Goal: Book appointment/travel/reservation

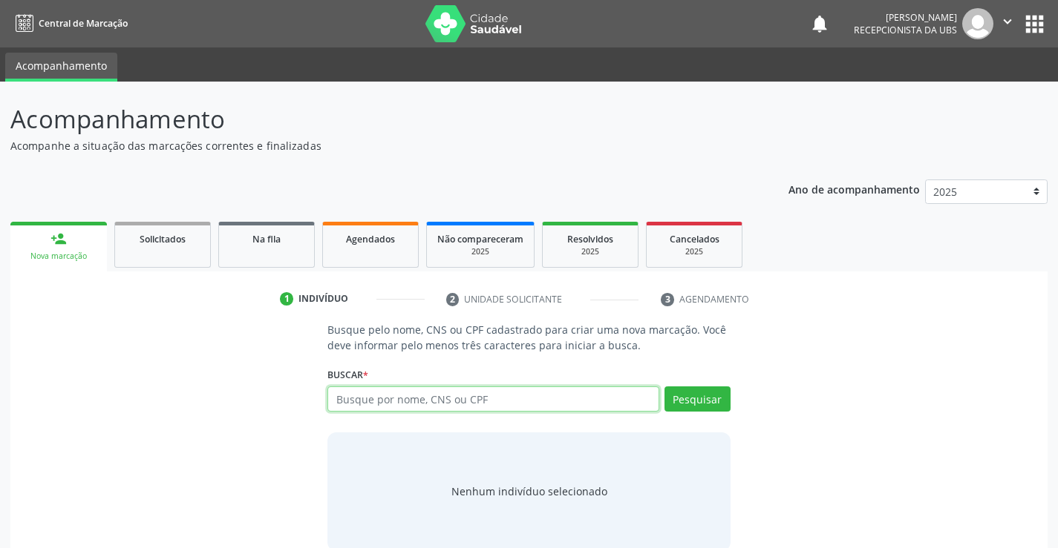
paste input "CNS898006421598406"
click at [355, 399] on input "CNS898006421598406" at bounding box center [492, 399] width 331 height 25
type input "898006421598406"
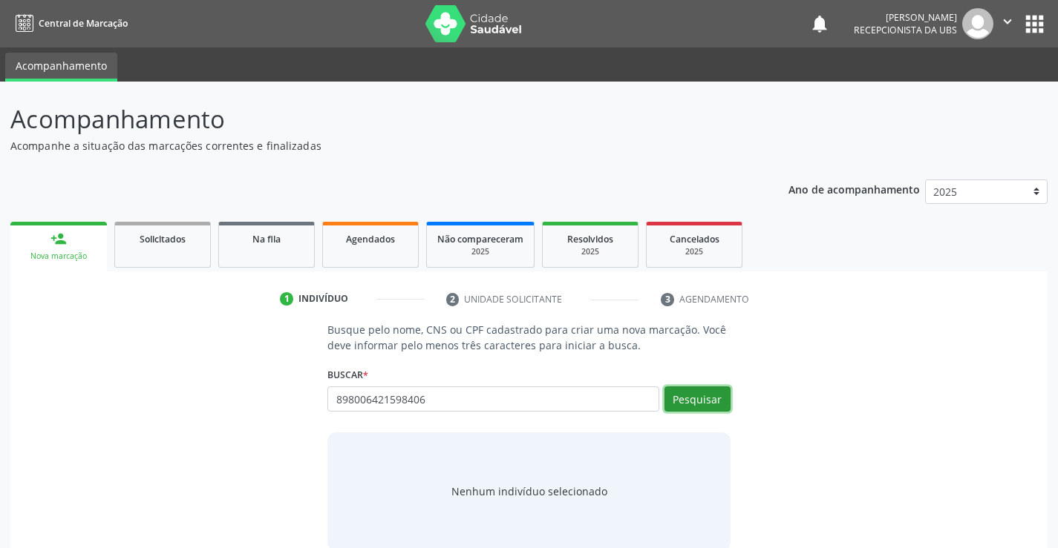
click at [724, 400] on button "Pesquisar" at bounding box center [697, 399] width 66 height 25
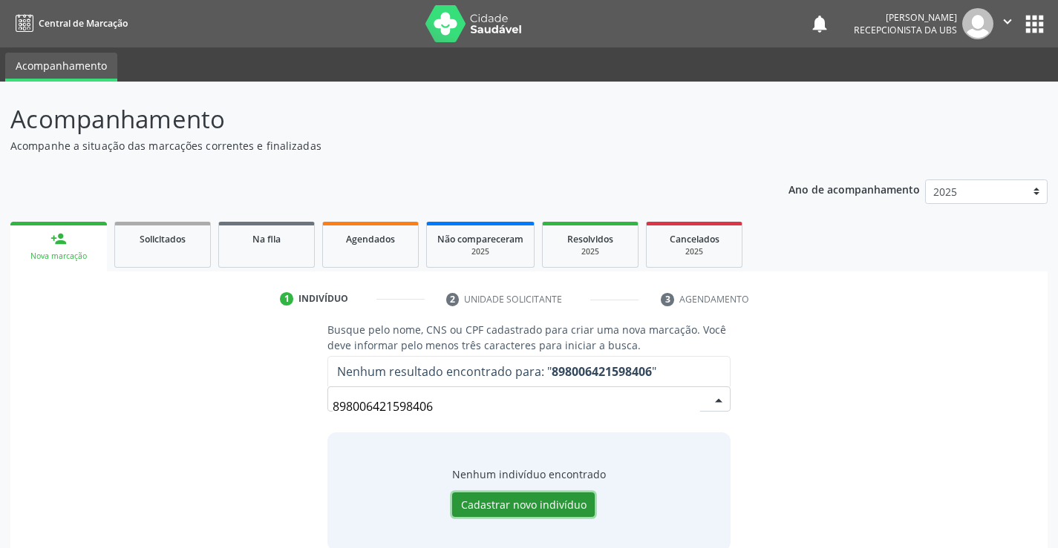
click at [547, 511] on button "Cadastrar novo indivíduo" at bounding box center [523, 505] width 142 height 25
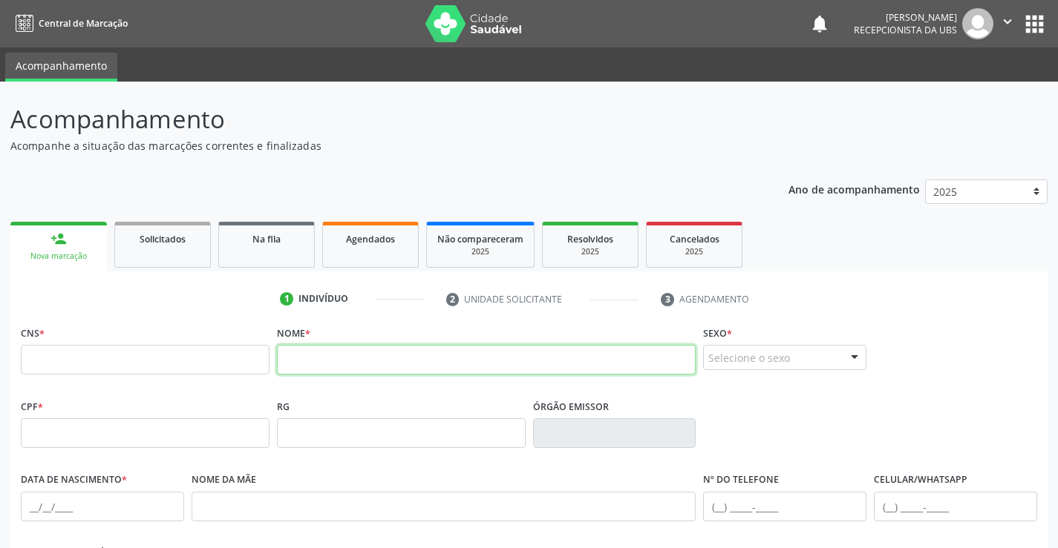
click at [337, 351] on input "text" at bounding box center [486, 360] width 419 height 30
paste input "[PERSON_NAME] | [PERSON_NAME]"
drag, startPoint x: 532, startPoint y: 364, endPoint x: 437, endPoint y: 365, distance: 95.0
click at [437, 365] on input "[PERSON_NAME] | [PERSON_NAME]" at bounding box center [486, 360] width 419 height 30
type input "[PERSON_NAME]"
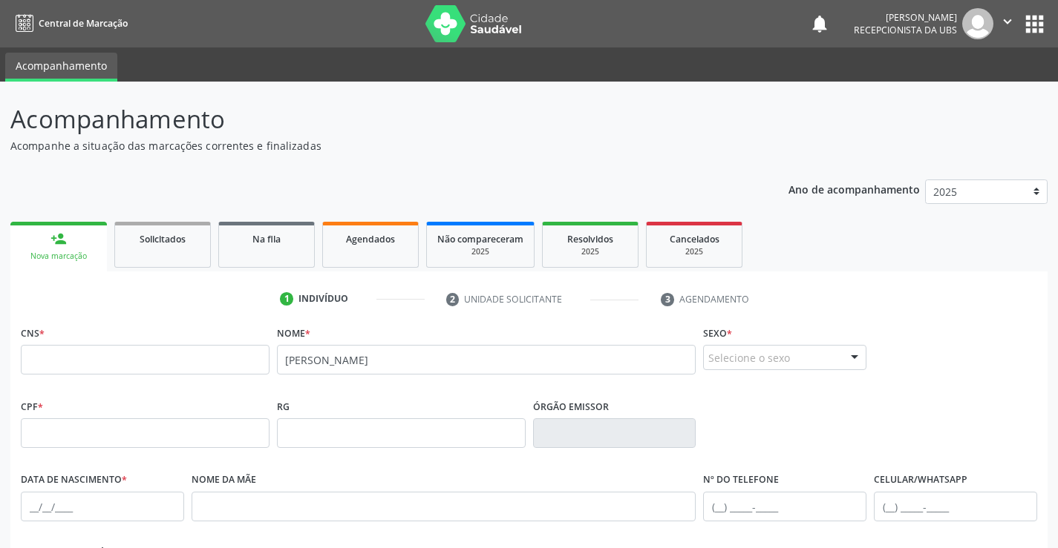
click at [163, 379] on fieldset "CNS *" at bounding box center [145, 353] width 249 height 63
click at [173, 364] on input "text" at bounding box center [145, 360] width 249 height 30
paste input "898 0064 2159 8406"
type input "898 0064 2159 8406"
click at [166, 434] on input "text" at bounding box center [145, 434] width 249 height 30
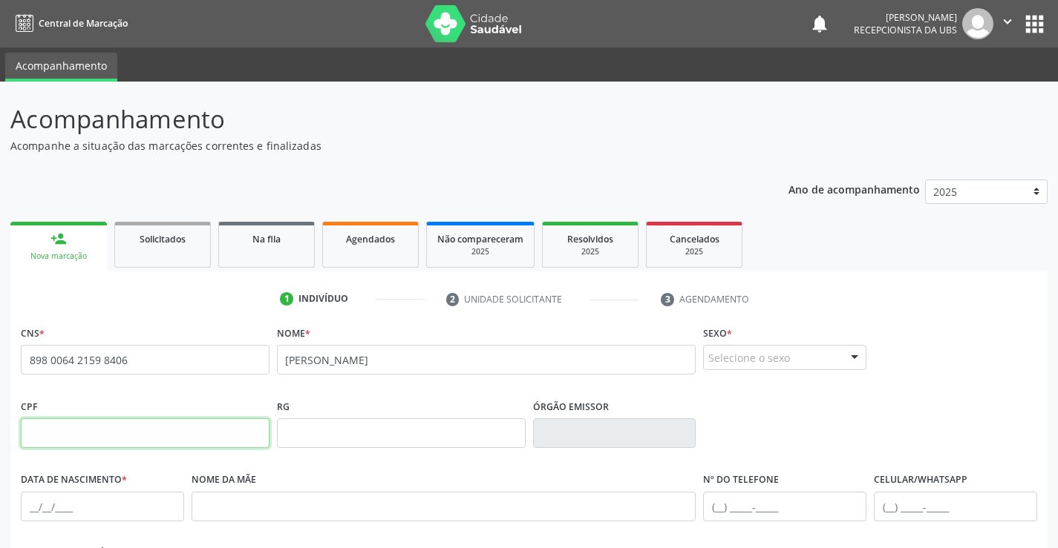
paste input "007.320.024-78"
type input "007.320.024-78"
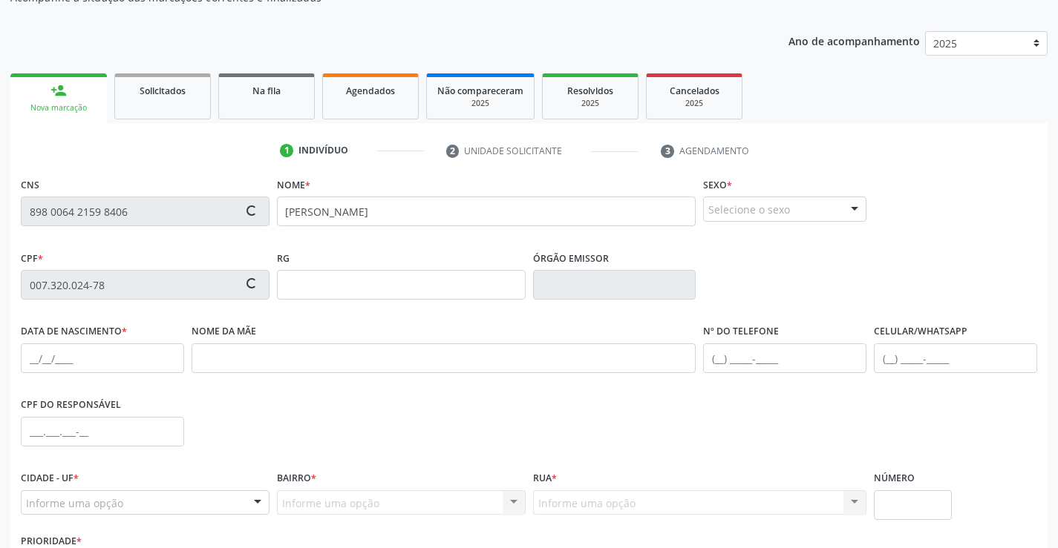
scroll to position [223, 0]
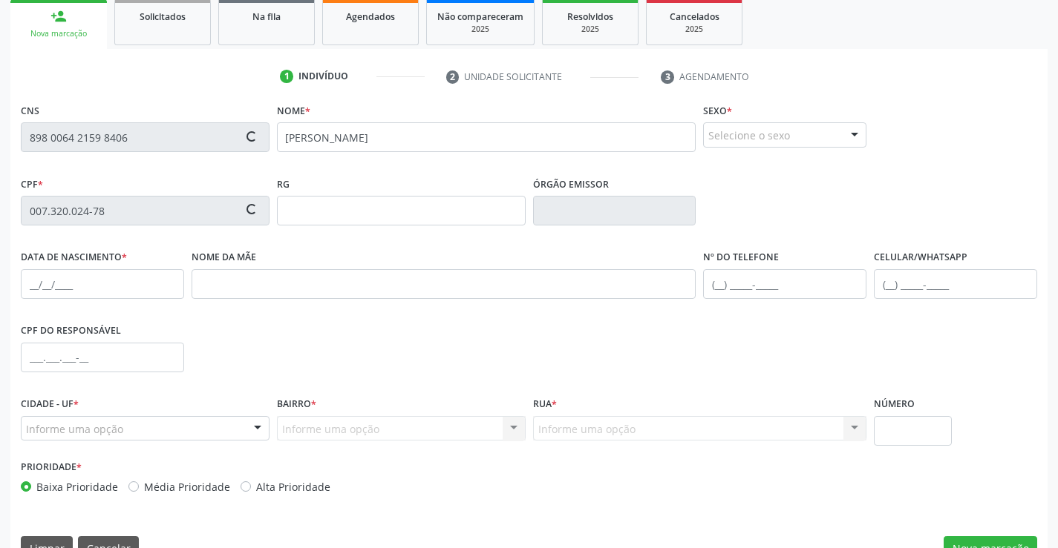
click at [823, 142] on div "Selecione o sexo" at bounding box center [784, 134] width 163 height 25
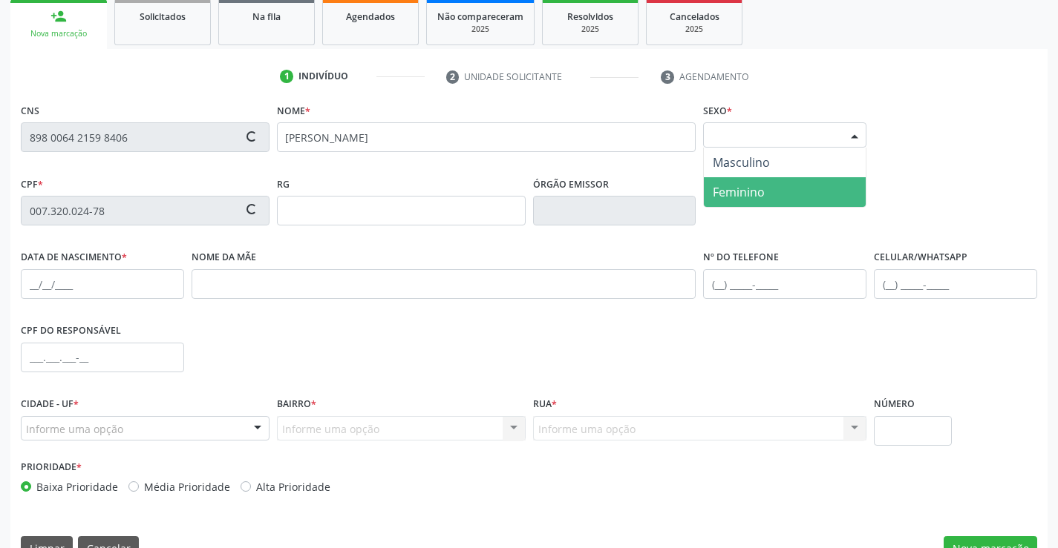
click at [802, 197] on span "Feminino" at bounding box center [785, 192] width 162 height 30
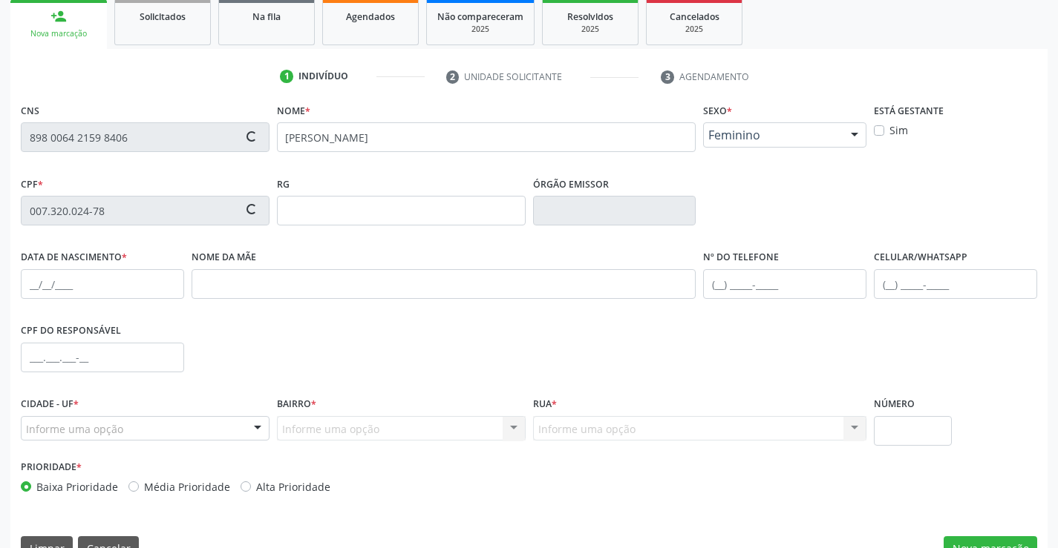
click at [830, 136] on span "Feminino" at bounding box center [772, 135] width 128 height 15
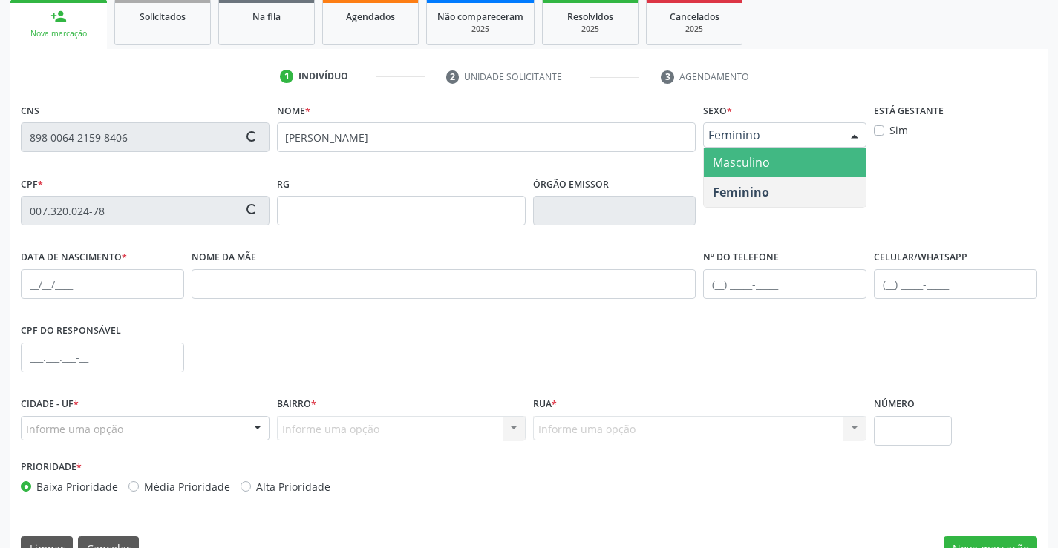
click at [837, 160] on span "Masculino" at bounding box center [785, 163] width 162 height 30
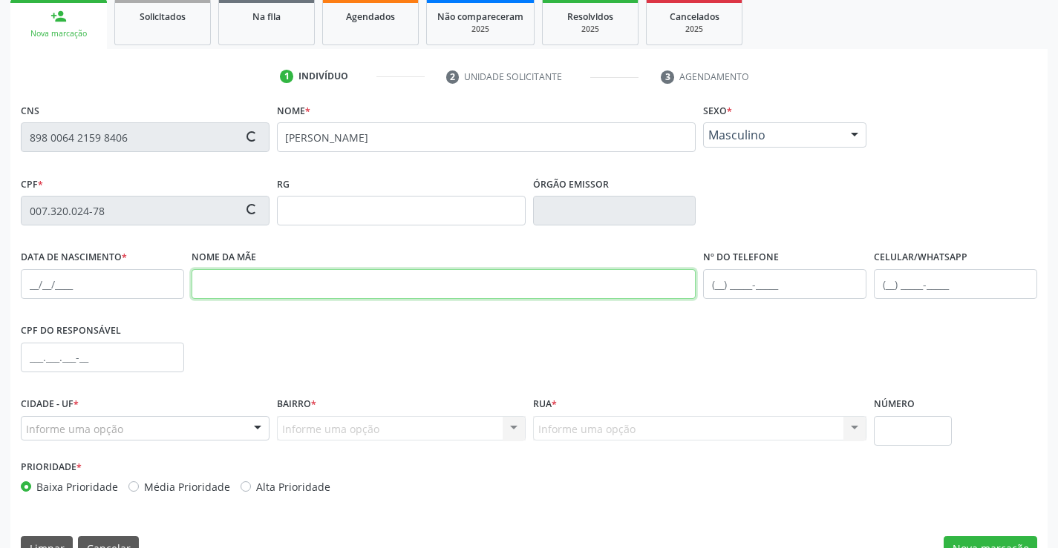
click at [335, 285] on input "text" at bounding box center [443, 284] width 505 height 30
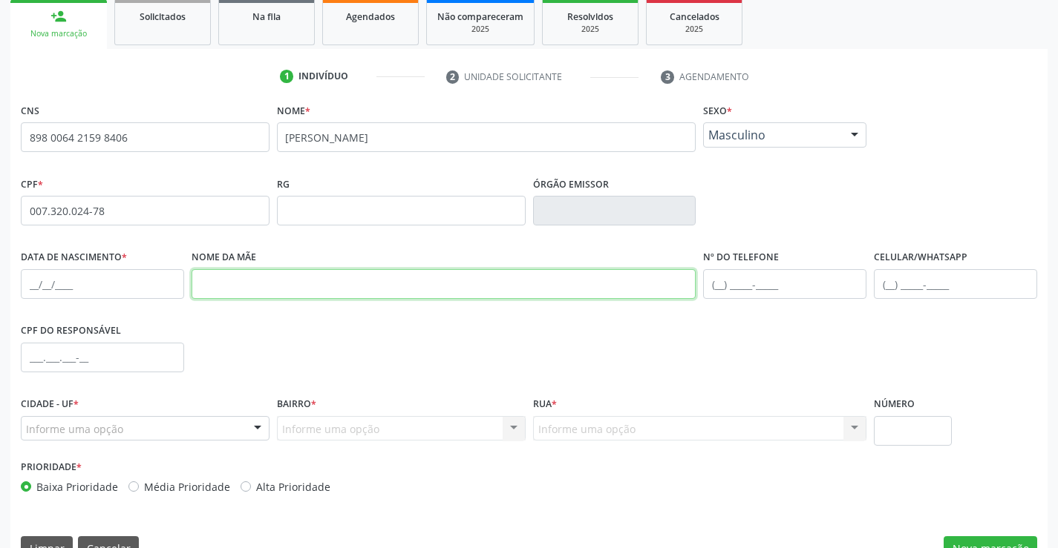
paste input "[PERSON_NAME]"
type input "[PERSON_NAME]"
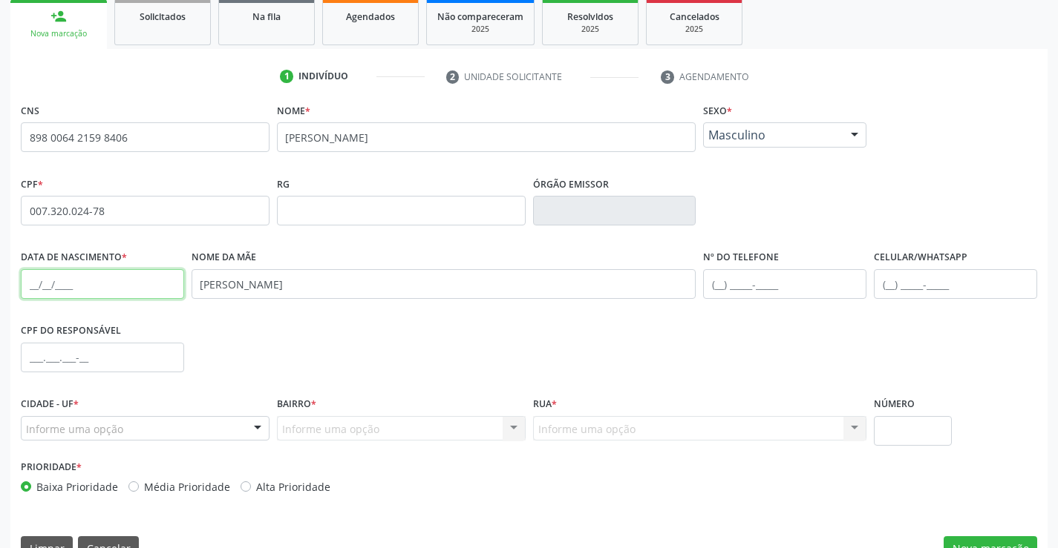
click at [122, 281] on input "text" at bounding box center [102, 284] width 163 height 30
type input "[DATE]"
click at [241, 422] on div "Informe uma opção" at bounding box center [145, 428] width 249 height 25
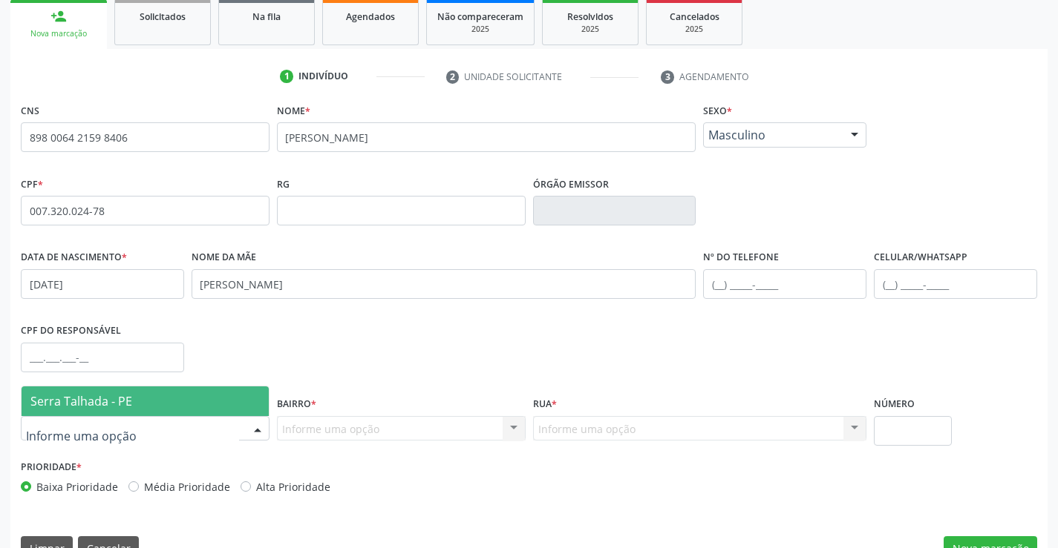
click at [209, 398] on span "Serra Talhada - PE" at bounding box center [145, 402] width 247 height 30
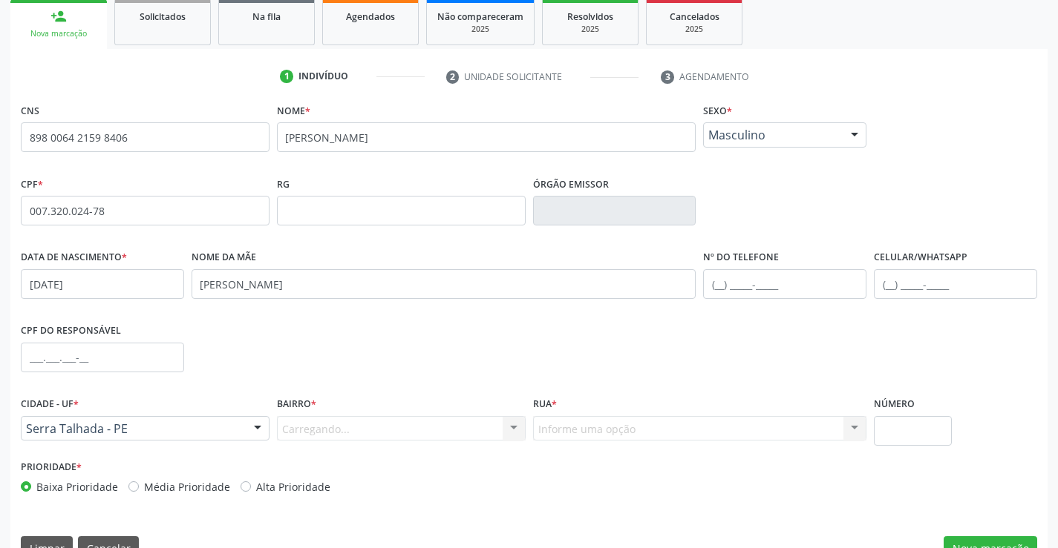
click at [403, 436] on div "Carregando... Nenhum resultado encontrado para: " " Nenhuma opção encontrada. D…" at bounding box center [401, 428] width 249 height 25
click at [403, 434] on div "Carregando... Nenhum resultado encontrado para: " " Nenhuma opção encontrada. D…" at bounding box center [401, 428] width 249 height 25
click at [450, 433] on div "Informe uma opção" at bounding box center [401, 428] width 249 height 25
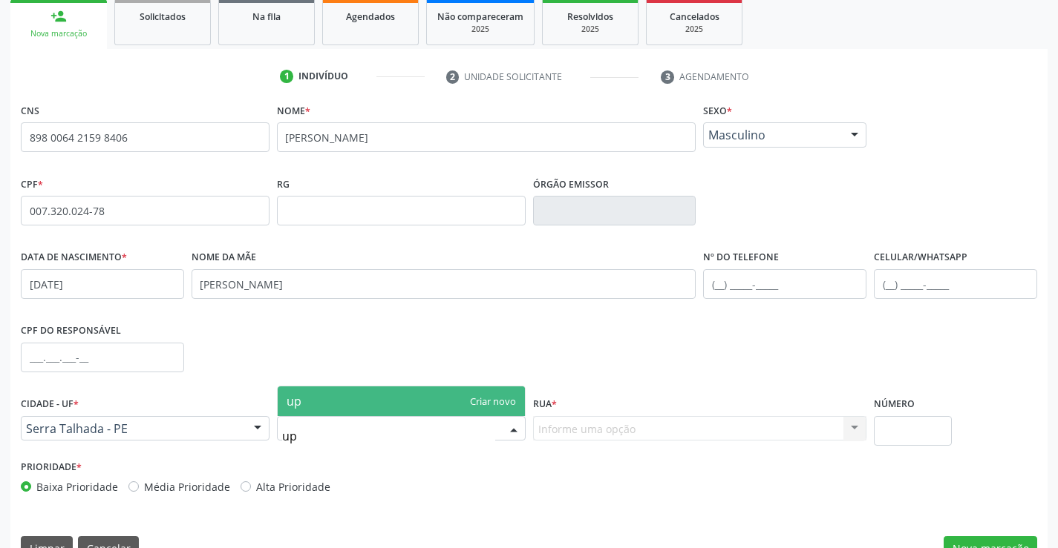
type input "u"
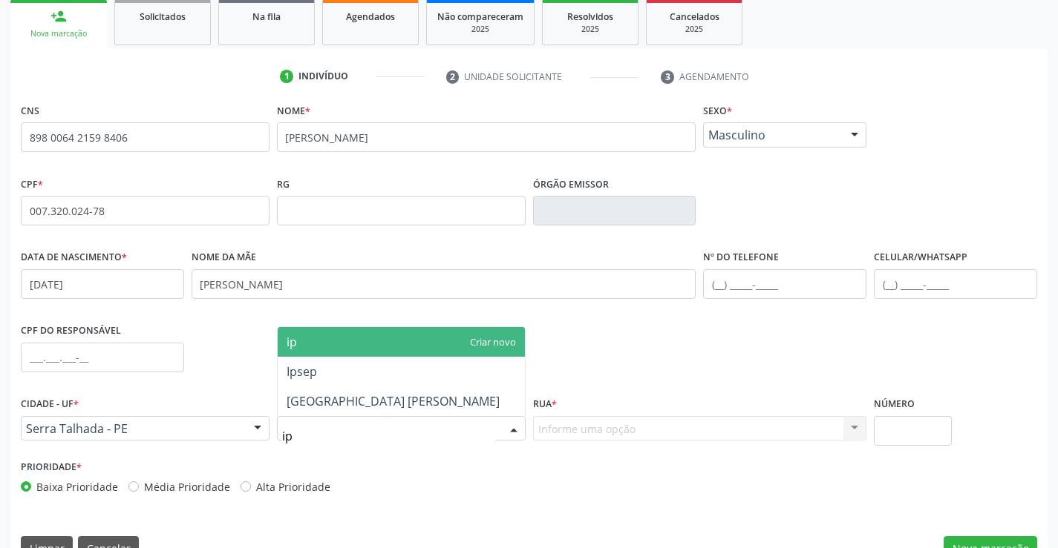
type input "ips"
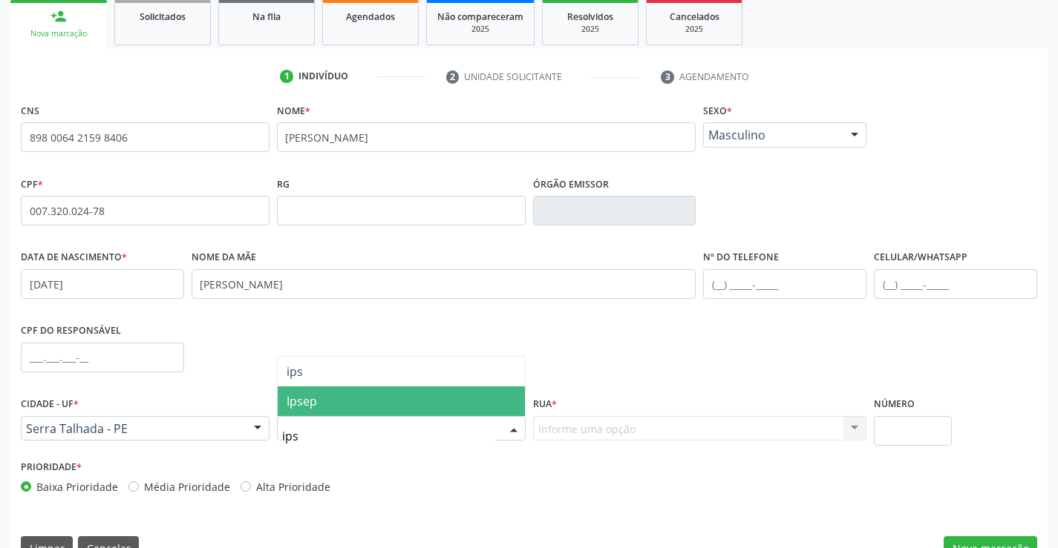
click at [449, 404] on span "Ipsep" at bounding box center [401, 402] width 247 height 30
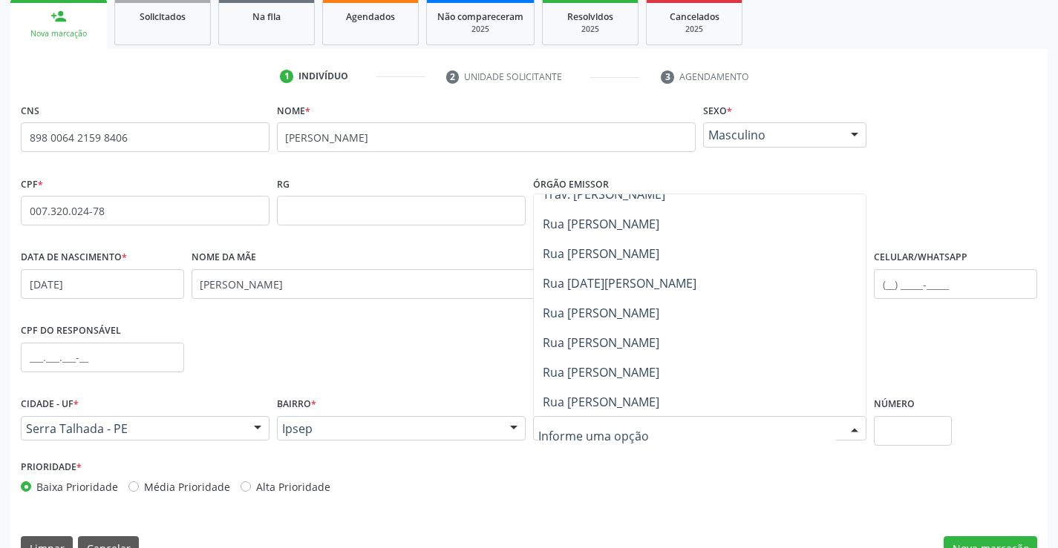
scroll to position [297, 0]
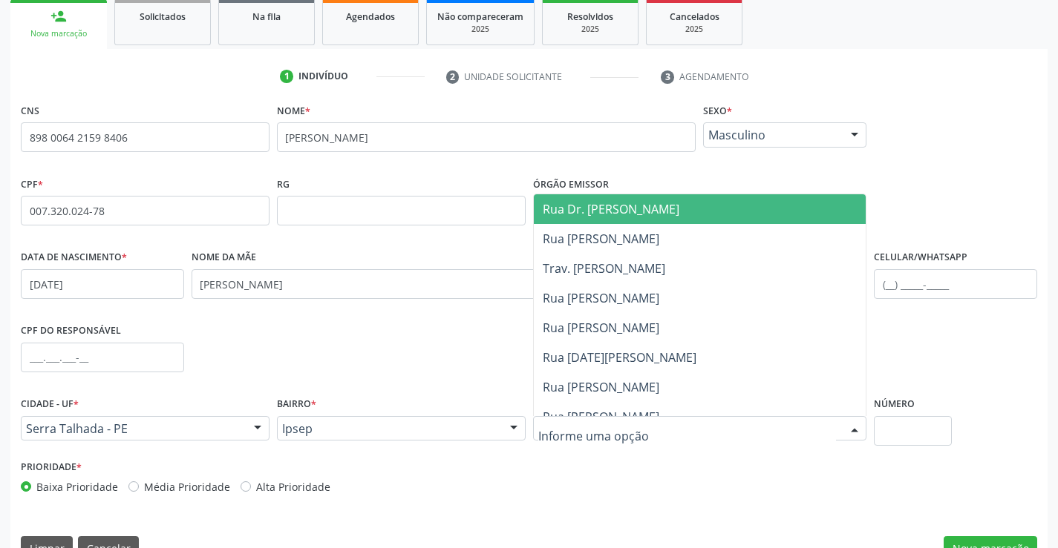
click at [678, 214] on span "Rua Dr. [PERSON_NAME]" at bounding box center [611, 209] width 137 height 16
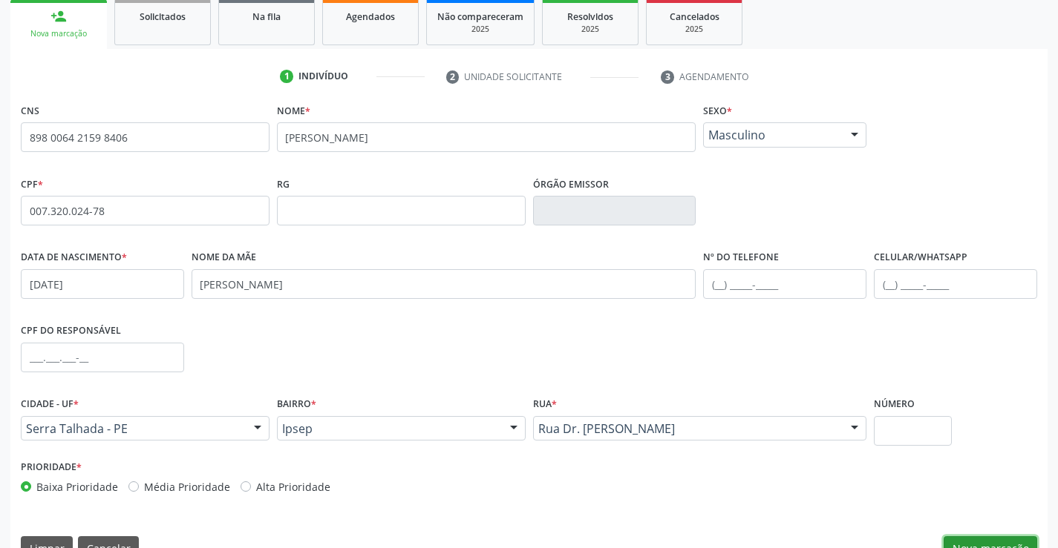
click at [1006, 537] on button "Nova marcação" at bounding box center [990, 549] width 94 height 25
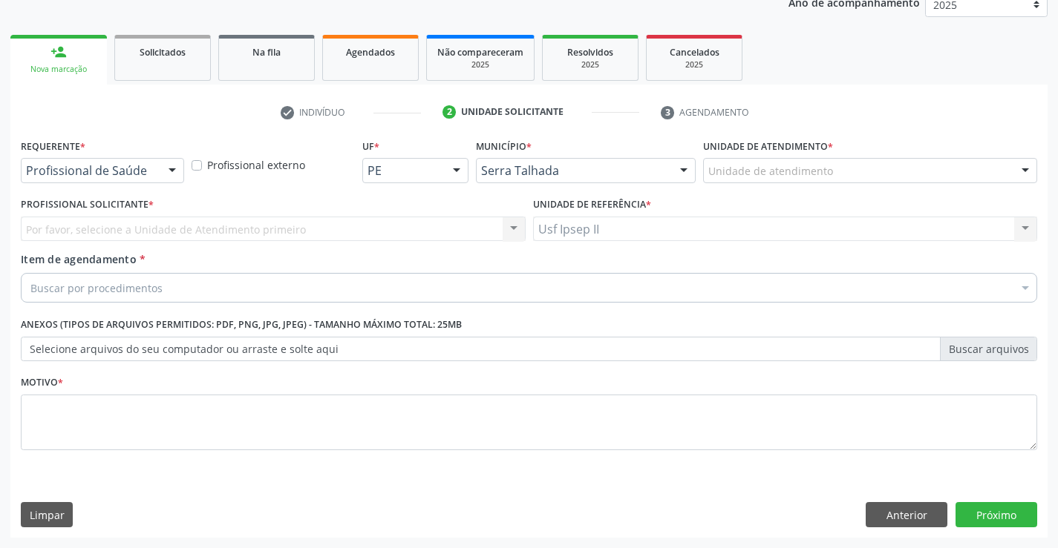
click at [859, 174] on div "Unidade de atendimento" at bounding box center [870, 170] width 334 height 25
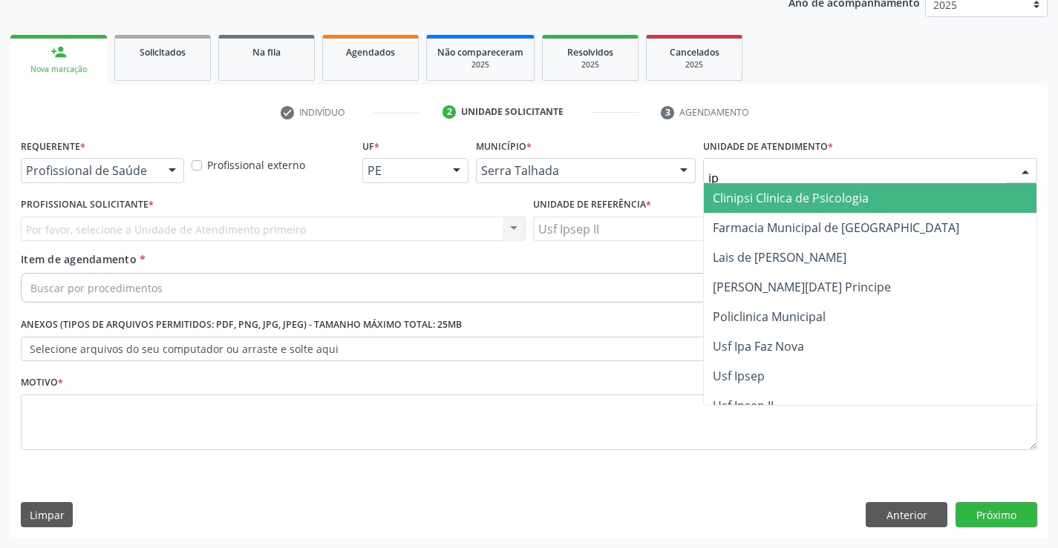
type input "ips"
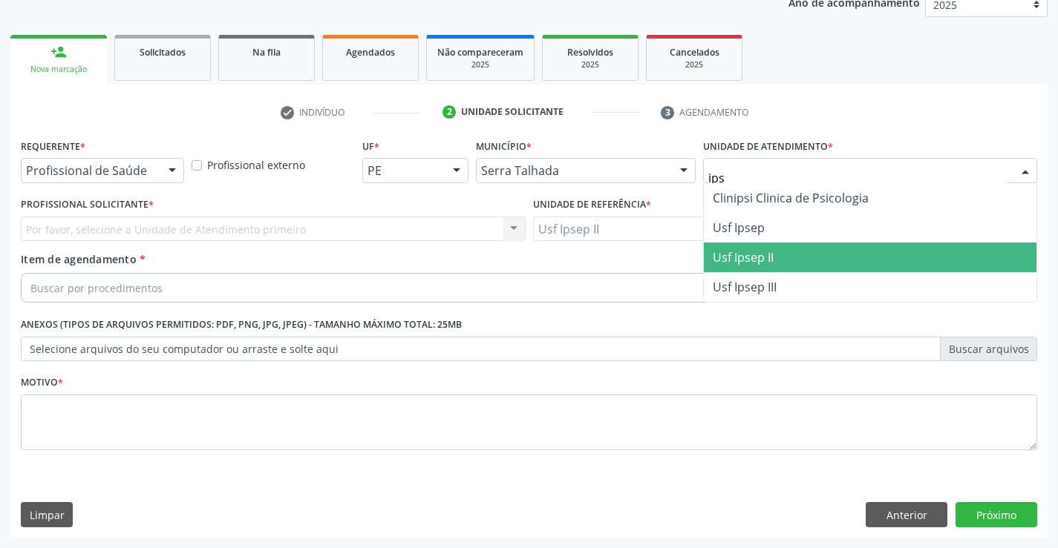
click at [743, 254] on span "Usf Ipsep II" at bounding box center [742, 257] width 61 height 16
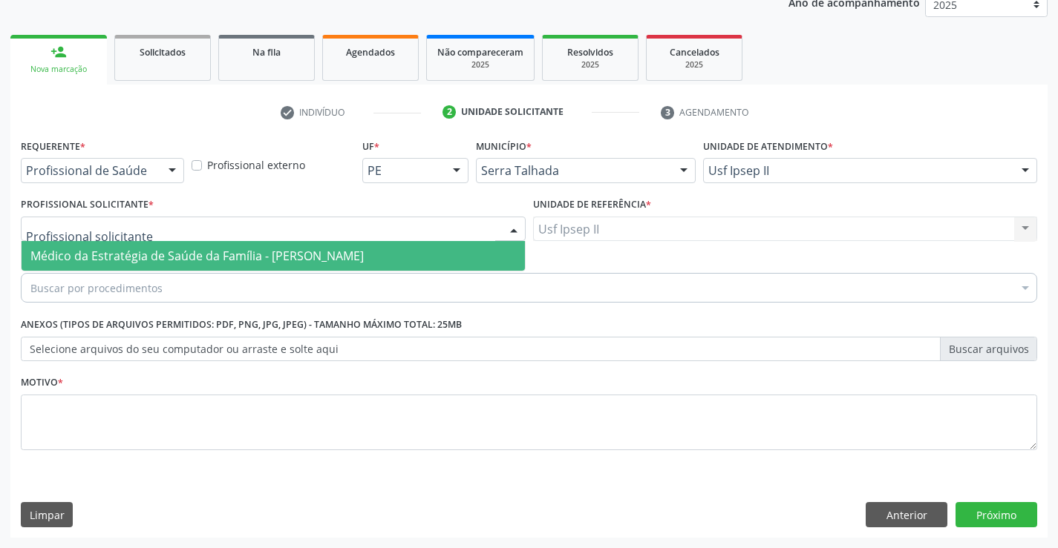
click at [131, 259] on span "Médico da Estratégia de Saúde da Família - [PERSON_NAME]" at bounding box center [196, 256] width 333 height 16
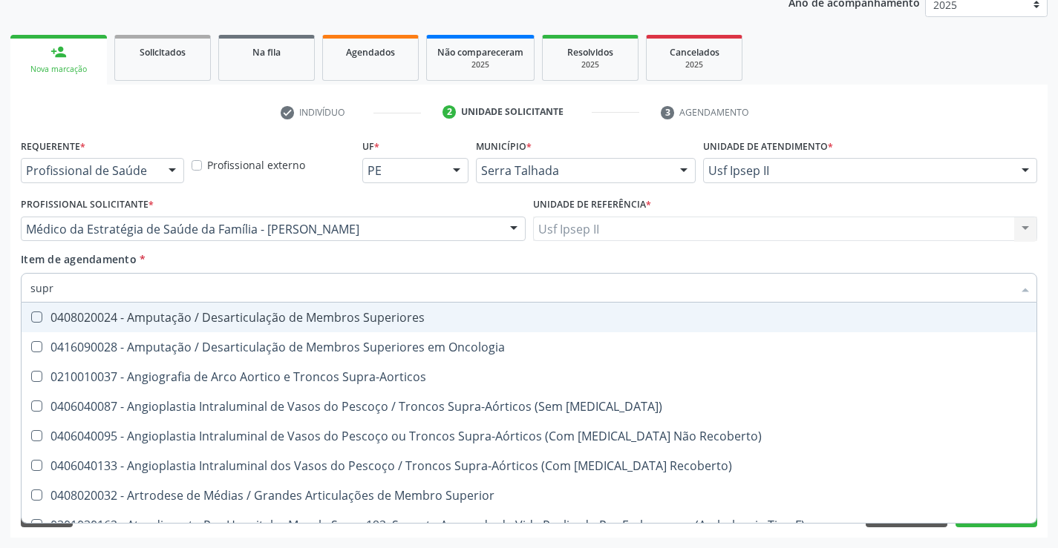
type input "supra"
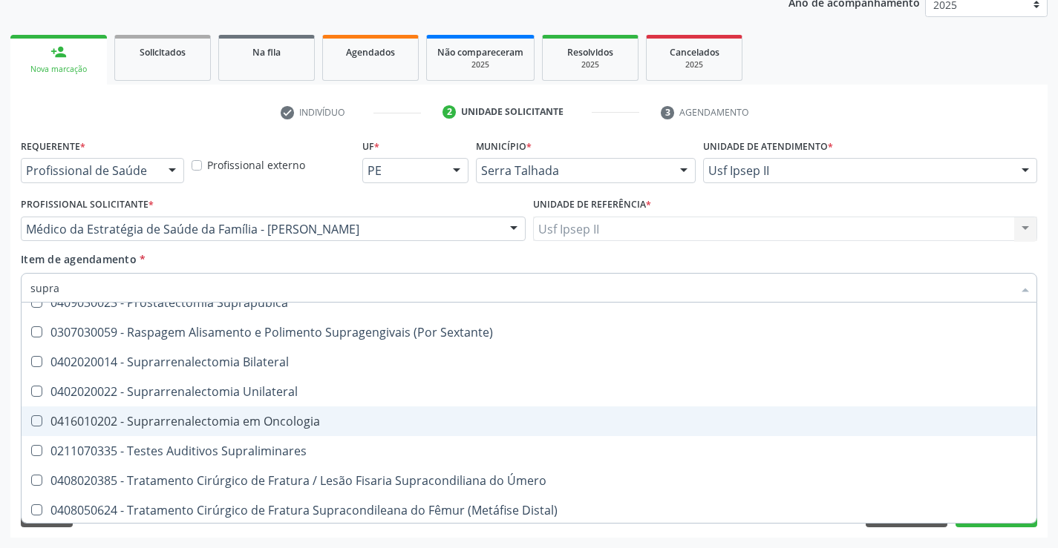
scroll to position [373, 0]
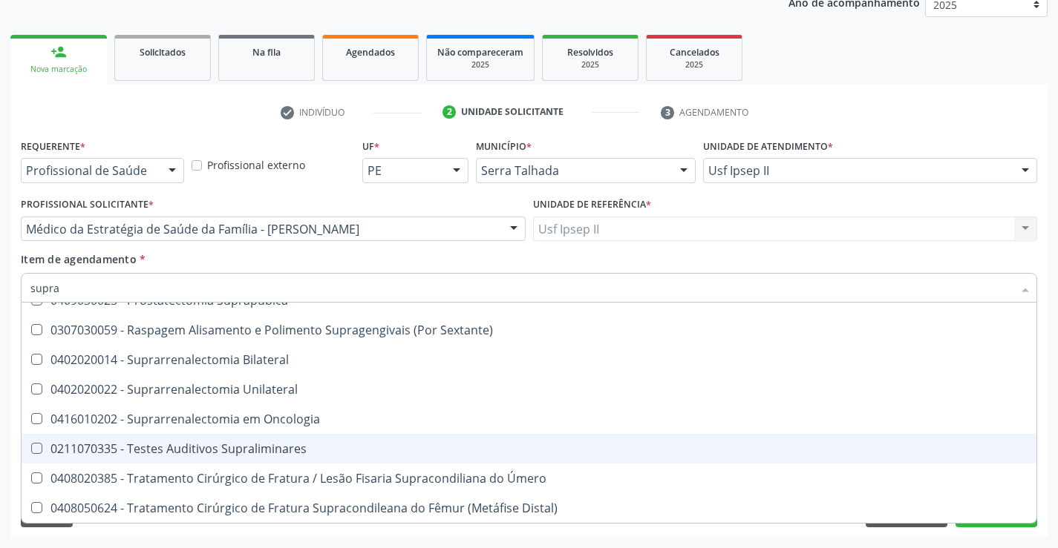
click at [255, 451] on div "0211070335 - Testes Auditivos Supraliminares" at bounding box center [528, 449] width 997 height 12
checkbox Supraliminares "true"
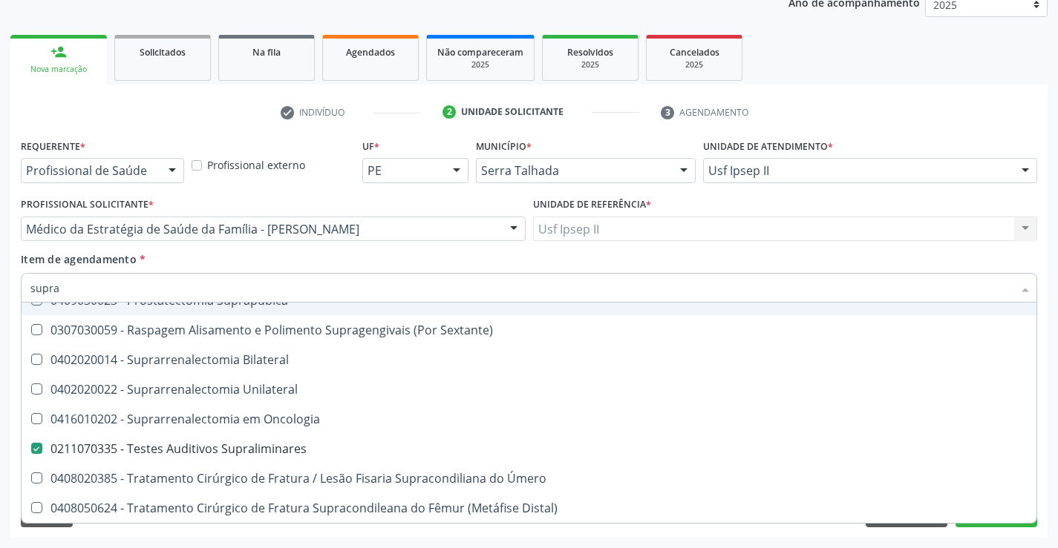
click at [287, 259] on div "Item de agendamento * supra Desfazer seleção 0210010037 - Angiografia de Arco A…" at bounding box center [529, 275] width 1016 height 47
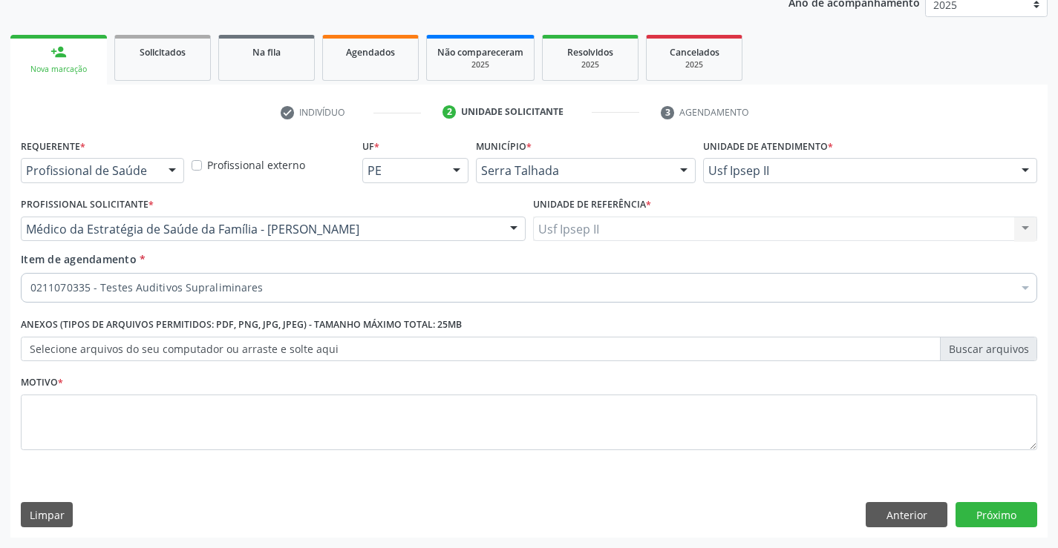
scroll to position [0, 0]
click at [219, 428] on textarea at bounding box center [529, 423] width 1016 height 56
type textarea "rn"
click at [976, 520] on button "Próximo" at bounding box center [996, 514] width 82 height 25
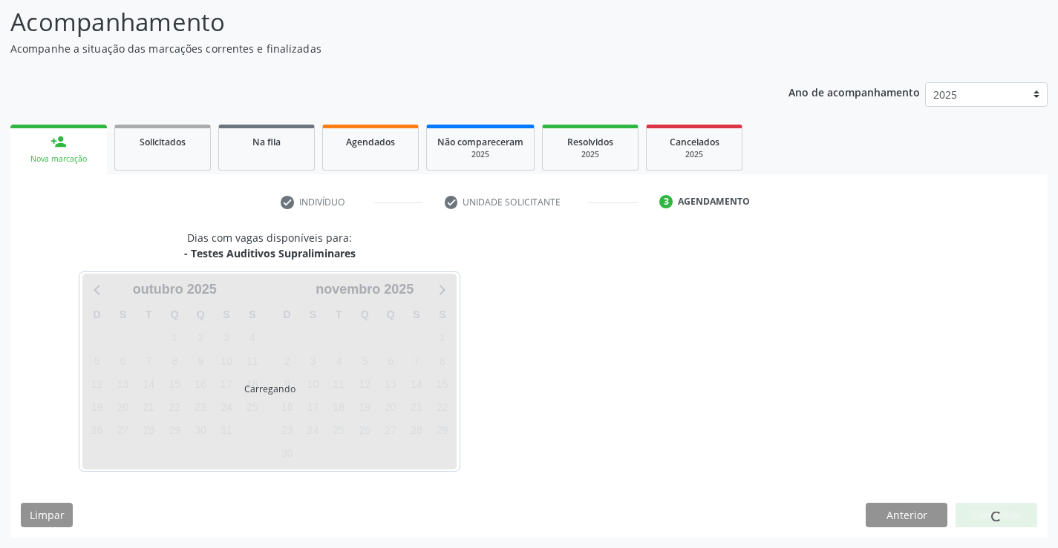
scroll to position [97, 0]
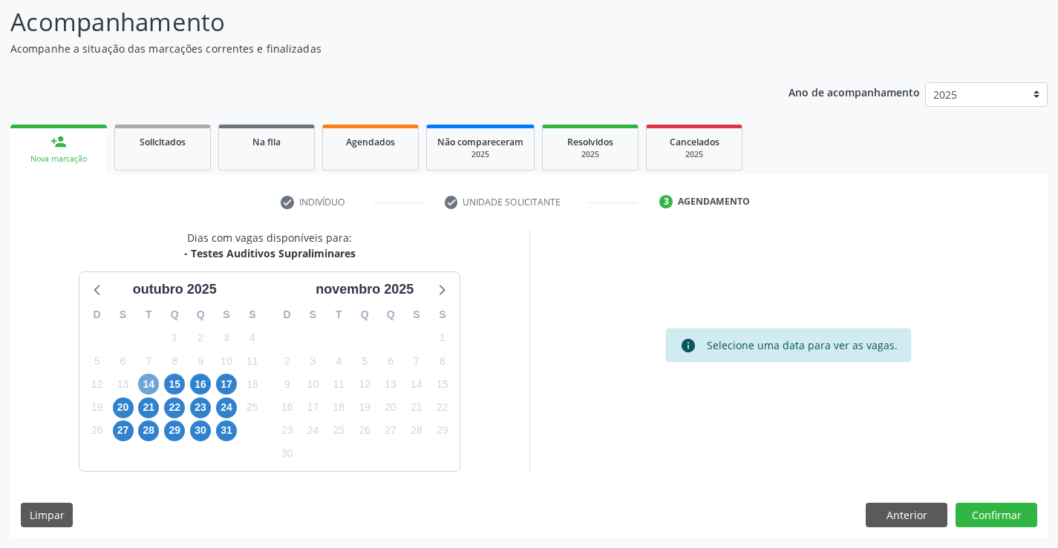
click at [140, 381] on span "14" at bounding box center [148, 384] width 21 height 21
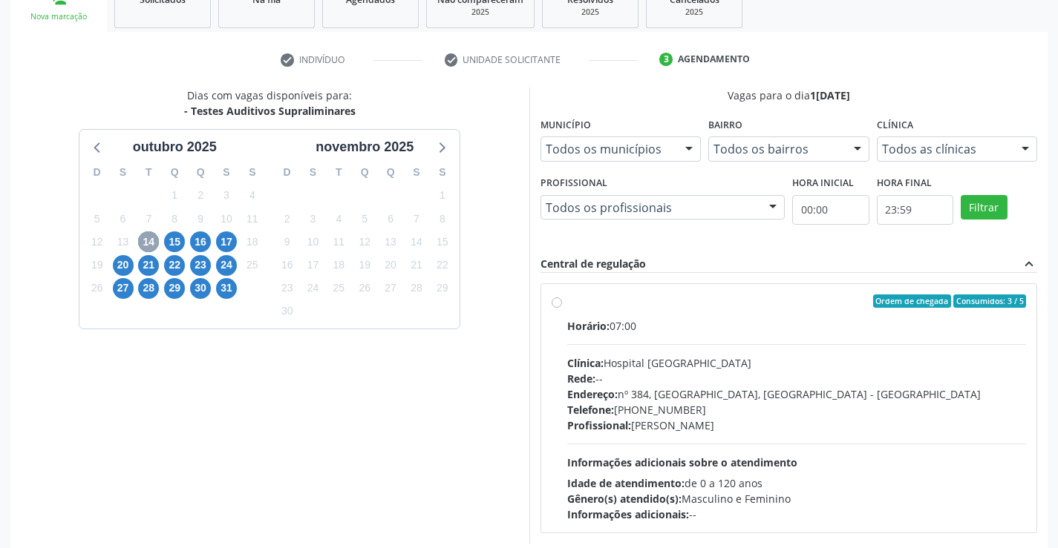
scroll to position [246, 0]
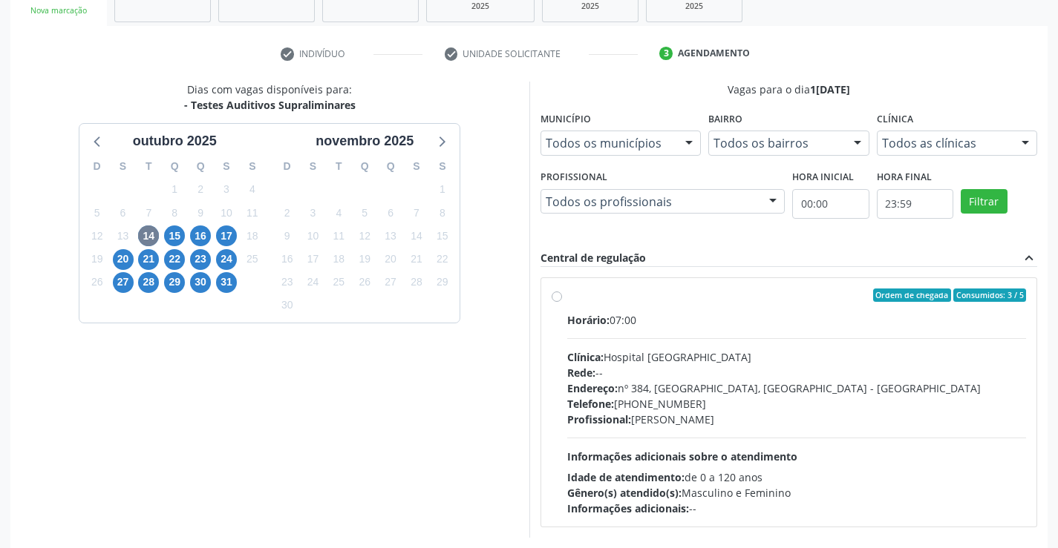
click at [1020, 148] on div at bounding box center [1025, 143] width 22 height 25
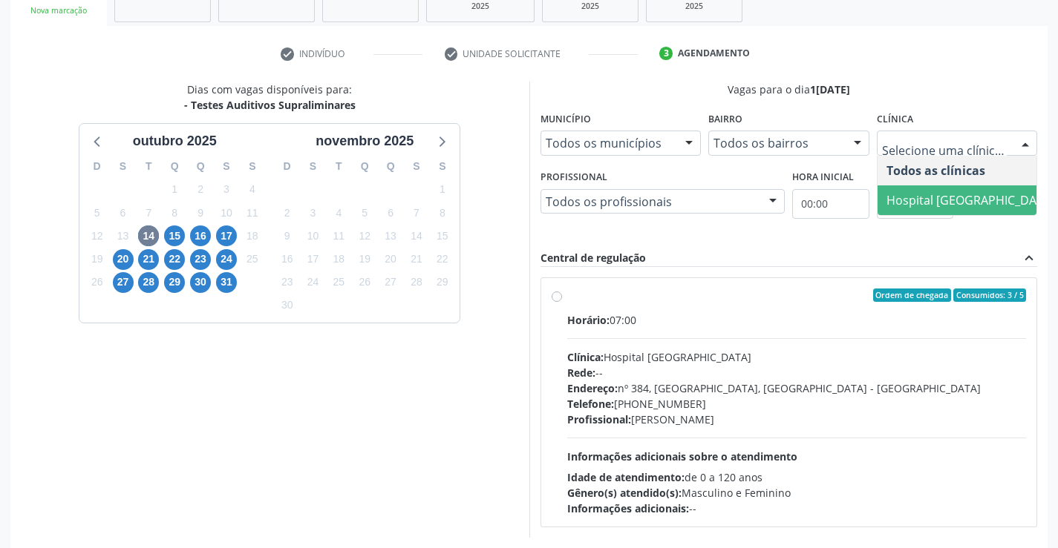
click at [979, 200] on span "Hospital [GEOGRAPHIC_DATA]" at bounding box center [970, 200] width 168 height 16
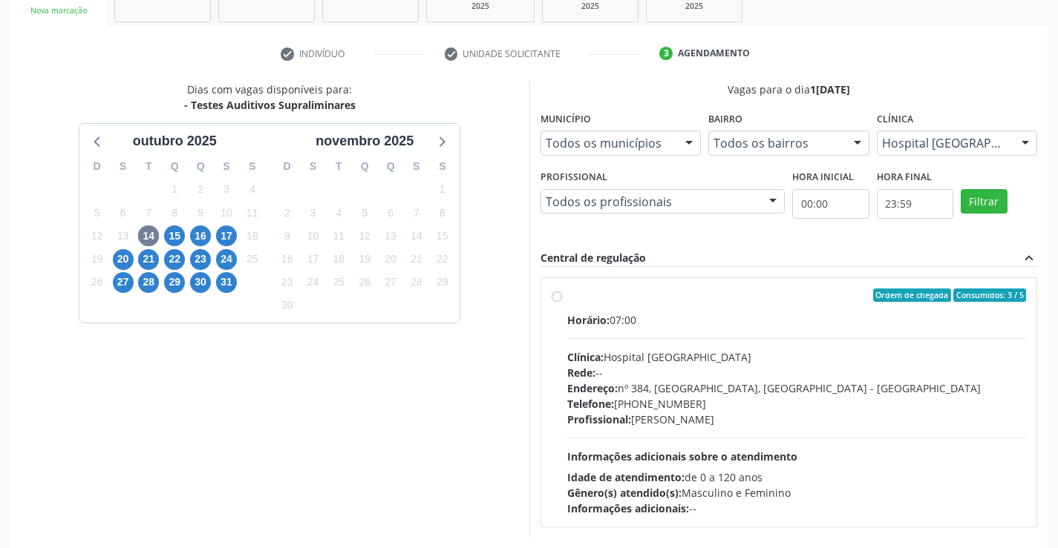
click at [764, 195] on div at bounding box center [772, 202] width 22 height 25
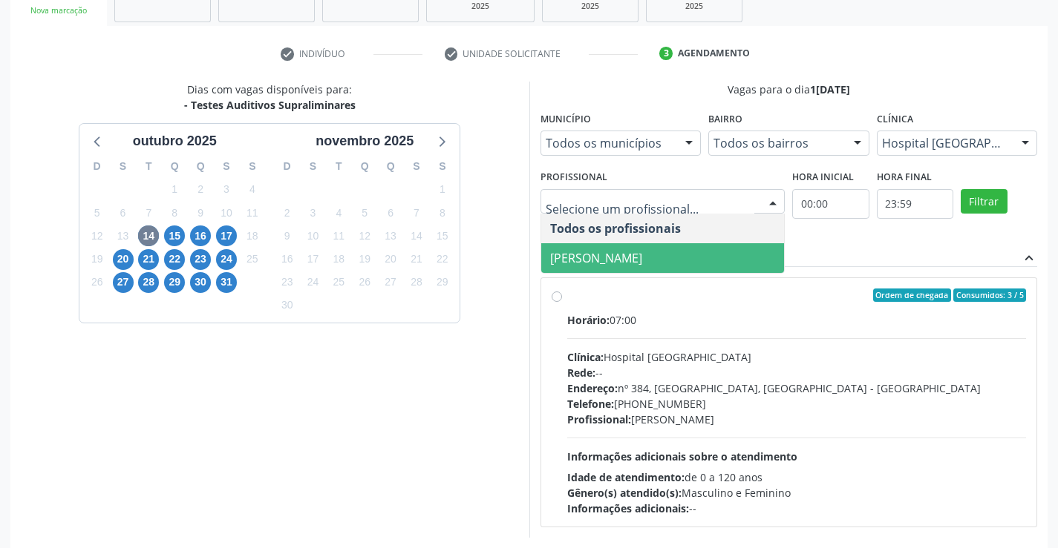
click at [661, 249] on span "[PERSON_NAME]" at bounding box center [662, 258] width 243 height 30
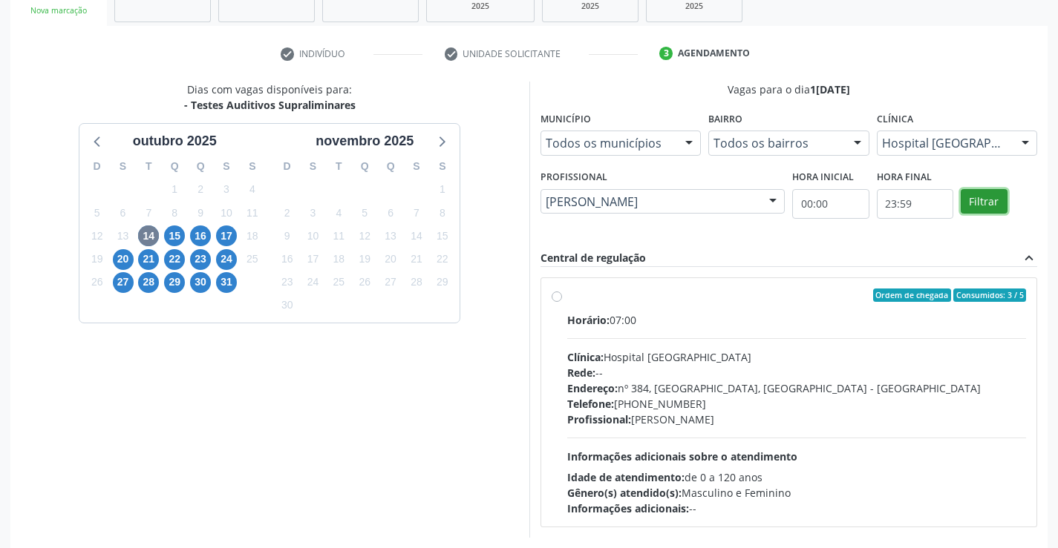
click at [989, 201] on button "Filtrar" at bounding box center [983, 201] width 47 height 25
click at [778, 324] on div "Horário: 07:00" at bounding box center [796, 320] width 459 height 16
click at [562, 302] on input "Ordem de chegada Consumidos: 3 / 5 Horário: 07:00 Clínica: Hospital [GEOGRAPHIC…" at bounding box center [556, 295] width 10 height 13
radio input "true"
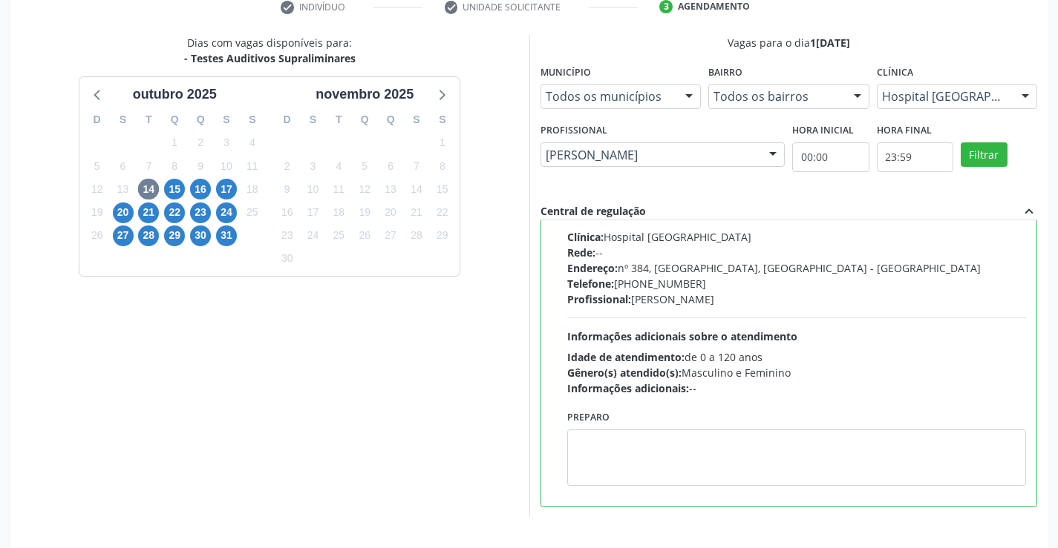
scroll to position [338, 0]
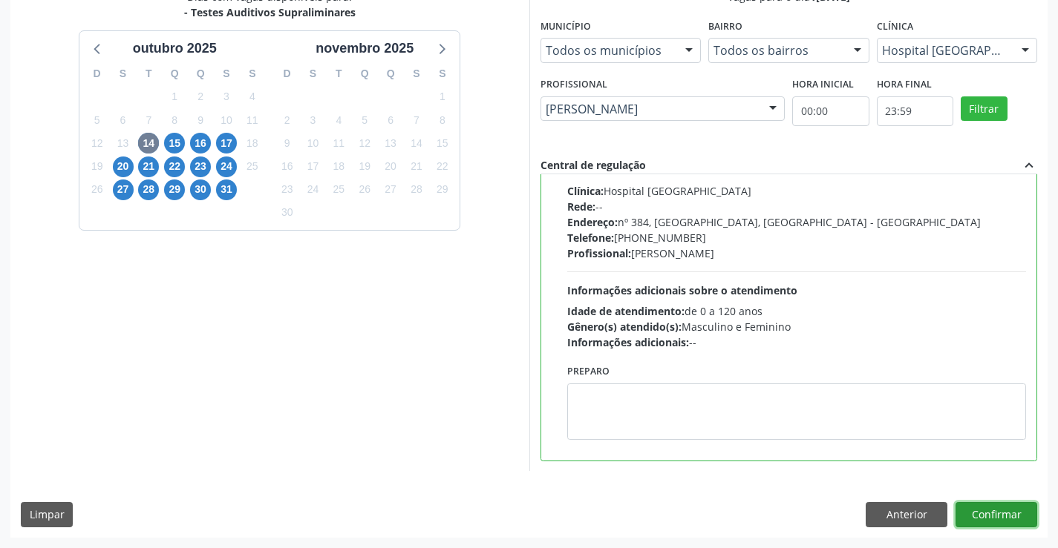
click at [971, 520] on button "Confirmar" at bounding box center [996, 514] width 82 height 25
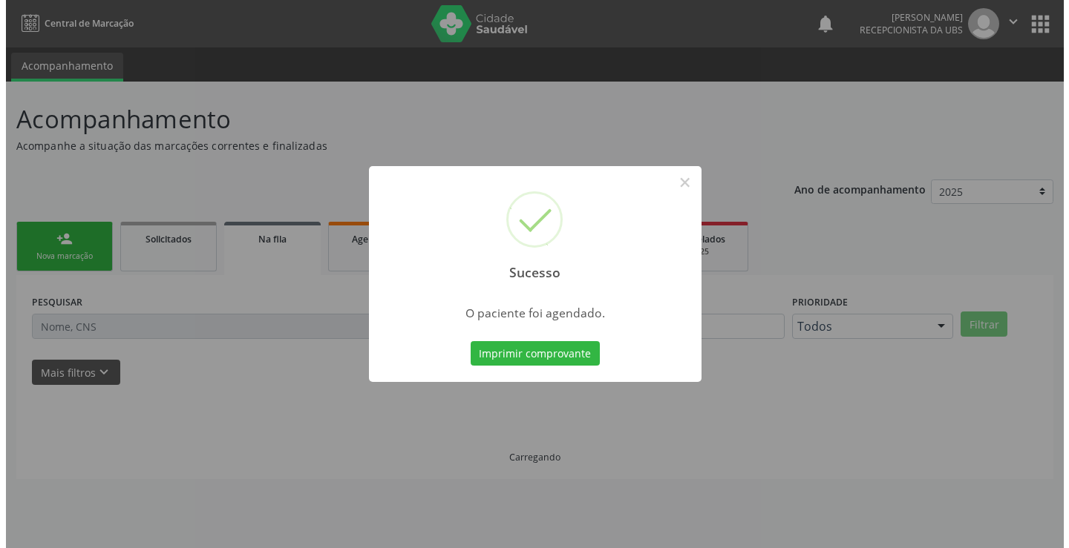
scroll to position [0, 0]
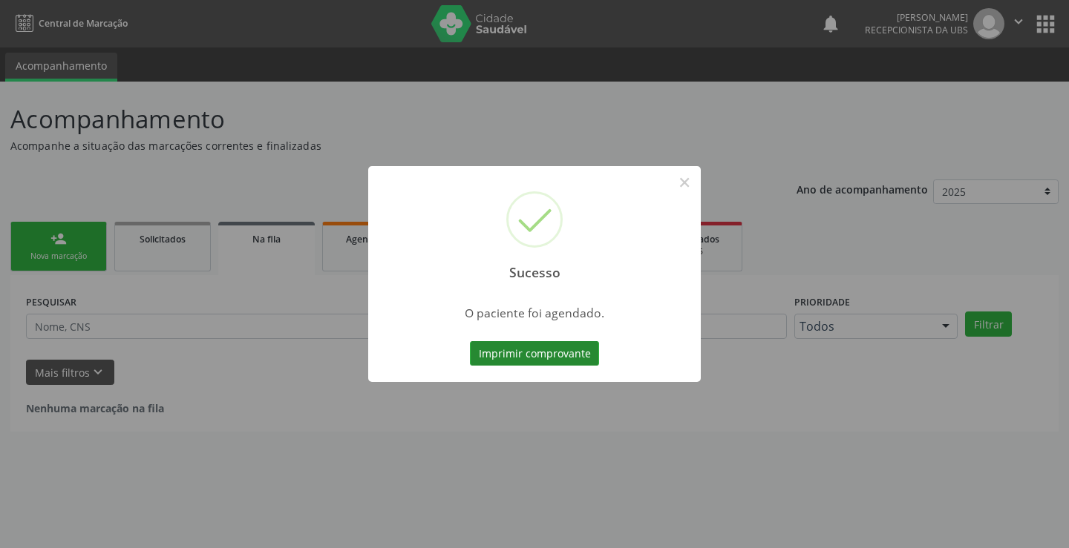
click at [568, 354] on button "Imprimir comprovante" at bounding box center [534, 353] width 129 height 25
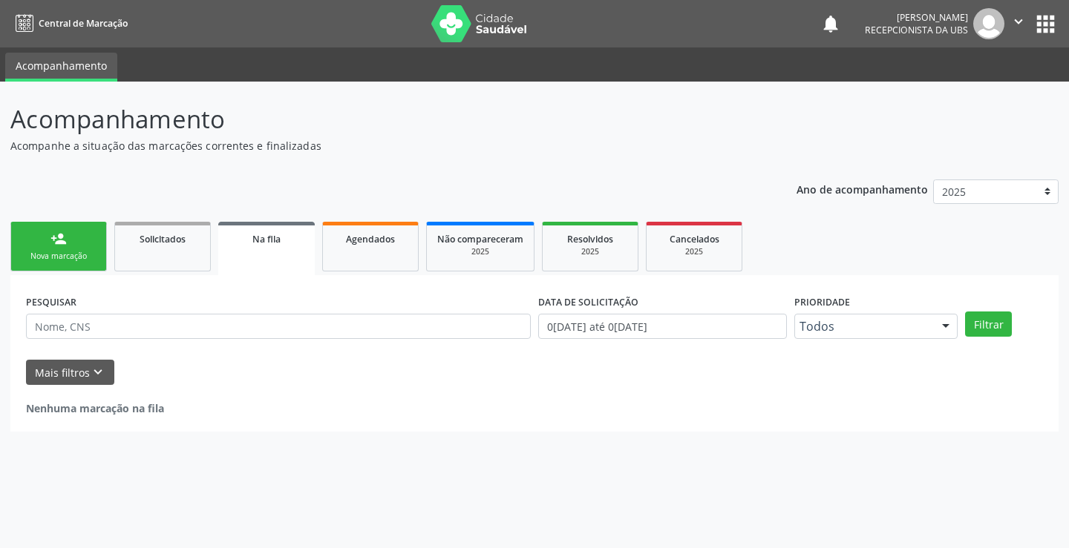
drag, startPoint x: 42, startPoint y: 252, endPoint x: 68, endPoint y: 1, distance: 252.3
click at [42, 251] on div "Nova marcação" at bounding box center [59, 256] width 74 height 11
